Goal: Find specific page/section

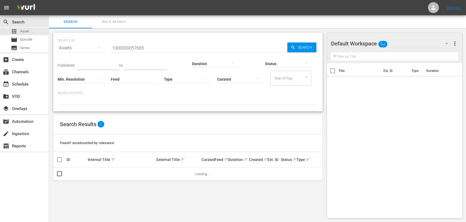
click at [130, 47] on input "1000000057685" at bounding box center [199, 47] width 177 height 13
paste input "48504"
type input "1000000048504"
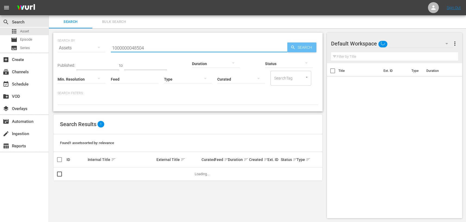
click at [304, 48] on span "Search" at bounding box center [306, 47] width 21 height 10
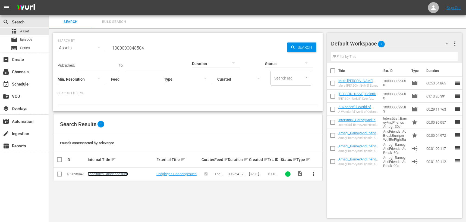
click at [113, 175] on link "Endgltiges Gnadengesuch" at bounding box center [108, 174] width 40 height 4
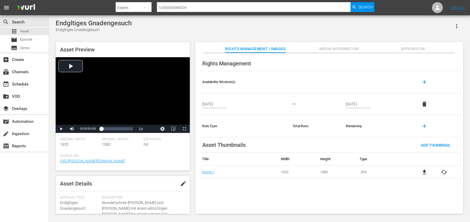
click at [466, 196] on div "Endgltiges Gnadengesuch Endgltiges Gnadengesuch Asset Preview Video Player is l…" at bounding box center [260, 114] width 422 height 199
